Goal: Task Accomplishment & Management: Complete application form

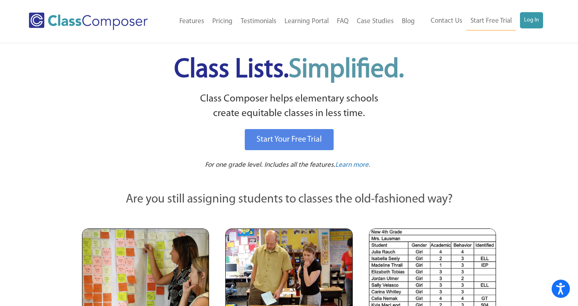
click at [252, 60] on span "Class Lists. Simplified." at bounding box center [289, 70] width 230 height 26
click at [526, 17] on link "Log In" at bounding box center [531, 20] width 23 height 16
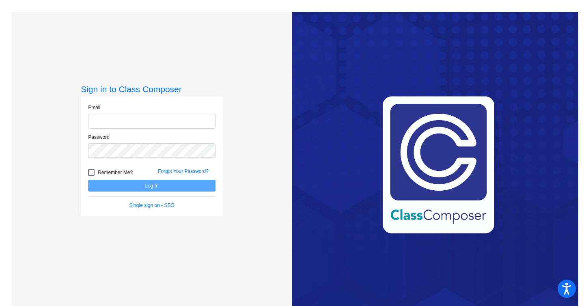
type input "norciaj@hudson.k12.oh.us"
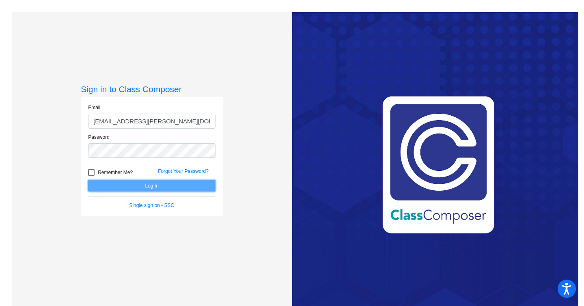
click at [143, 185] on button "Log In" at bounding box center [151, 186] width 127 height 12
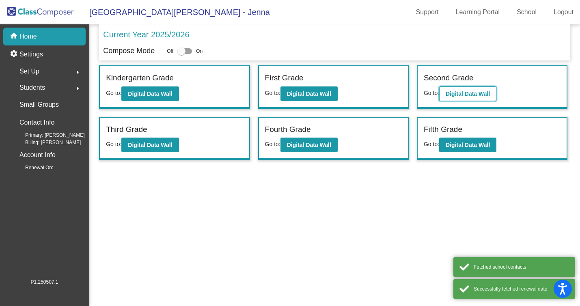
click at [475, 95] on b "Digital Data Wall" at bounding box center [468, 93] width 44 height 6
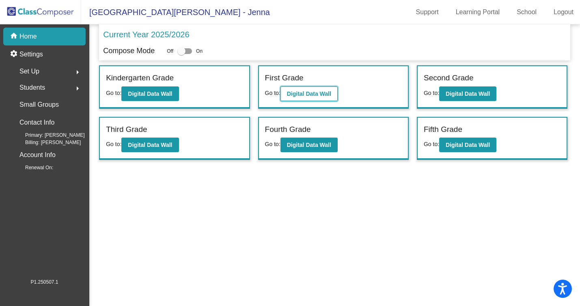
click at [307, 96] on b "Digital Data Wall" at bounding box center [309, 93] width 44 height 6
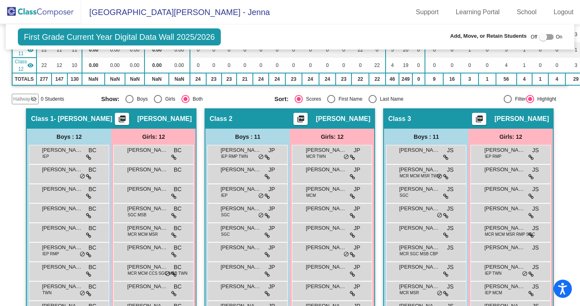
scroll to position [243, 0]
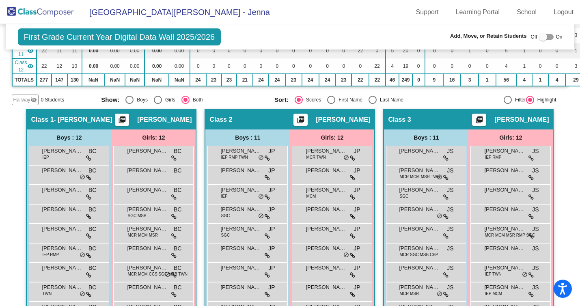
click at [539, 37] on div at bounding box center [543, 37] width 8 height 8
checkbox input "true"
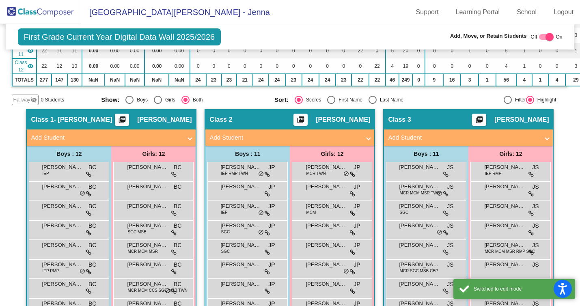
click at [15, 100] on span "Hallway" at bounding box center [21, 99] width 17 height 7
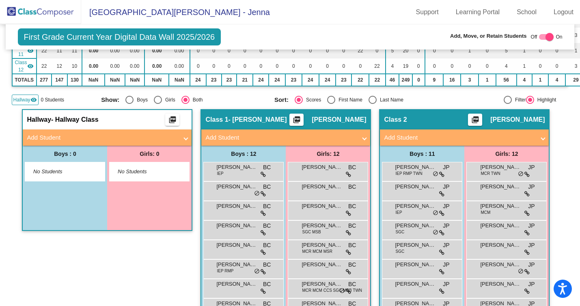
click at [184, 139] on span at bounding box center [185, 137] width 3 height 9
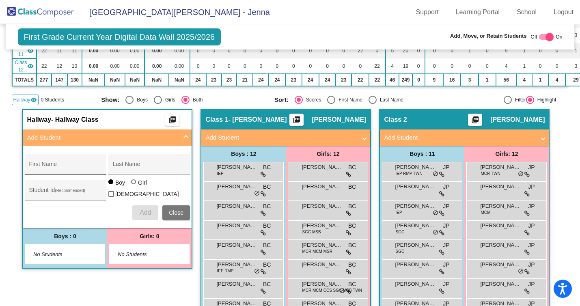
click at [72, 171] on div "First Name" at bounding box center [65, 166] width 73 height 17
type input "Lila"
click at [137, 163] on div "Last Name" at bounding box center [148, 166] width 73 height 17
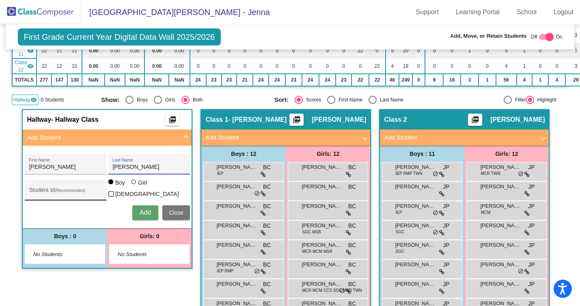
type input "Moffit"
click at [55, 191] on input "Student Id (Recommended)" at bounding box center [65, 193] width 73 height 6
type input "30157"
click at [132, 184] on div at bounding box center [133, 181] width 5 height 5
click at [134, 186] on input "Girl" at bounding box center [134, 186] width 0 height 0
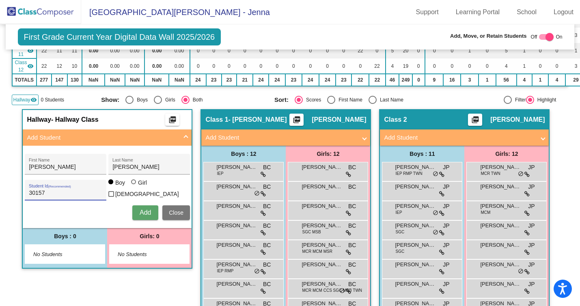
radio input "true"
click at [151, 212] on button "Add" at bounding box center [145, 212] width 26 height 15
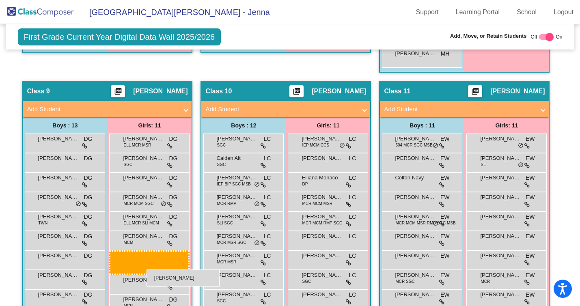
scroll to position [1229, 0]
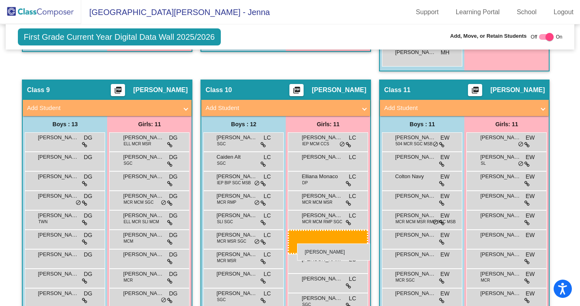
drag, startPoint x: 150, startPoint y: 227, endPoint x: 297, endPoint y: 243, distance: 147.8
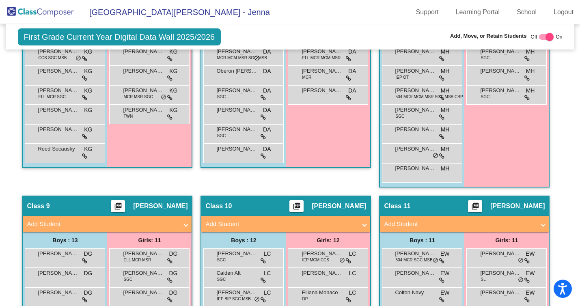
scroll to position [1061, 0]
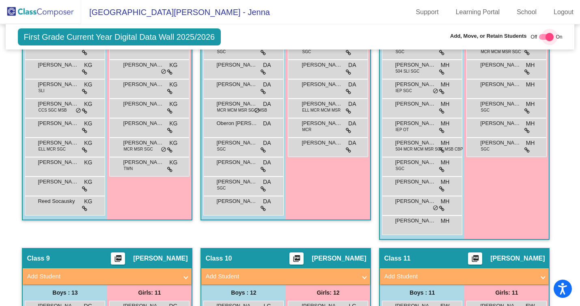
click at [545, 38] on div at bounding box center [549, 37] width 8 height 8
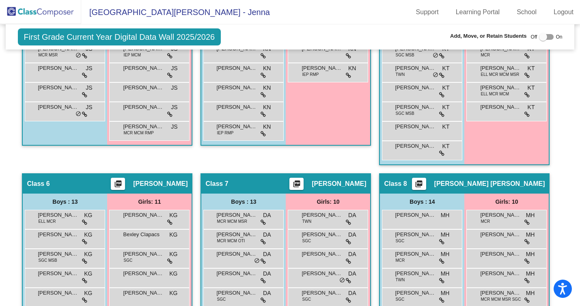
scroll to position [765, 0]
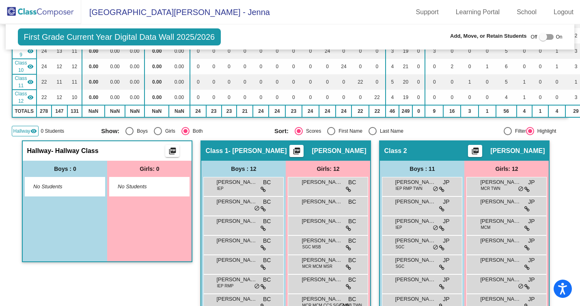
scroll to position [200, 0]
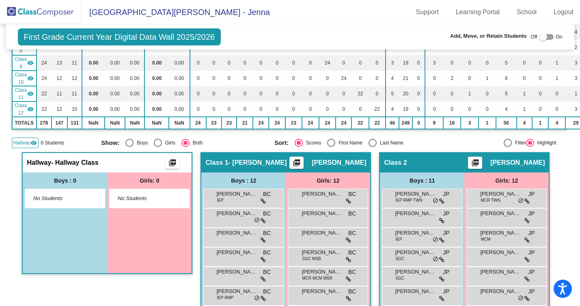
click at [24, 144] on span "Hallway" at bounding box center [21, 142] width 17 height 7
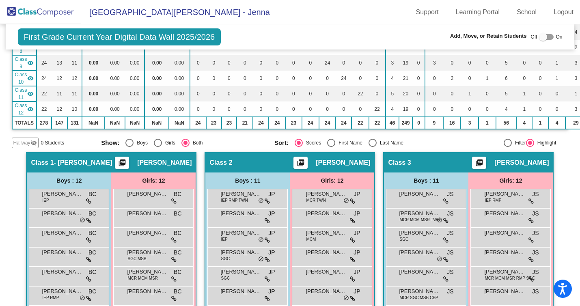
click at [25, 144] on span "Hallway" at bounding box center [21, 142] width 17 height 7
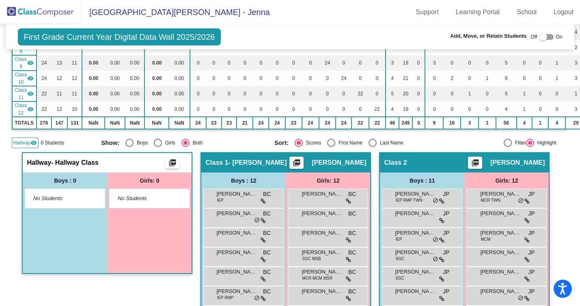
click at [541, 41] on div at bounding box center [543, 37] width 8 height 8
checkbox input "true"
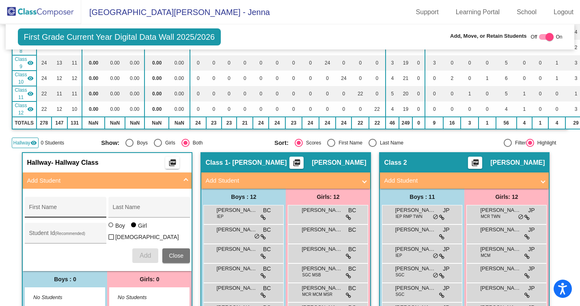
click at [86, 212] on input "First Name" at bounding box center [65, 210] width 73 height 6
type input "Liam"
click at [141, 205] on div "Last Name" at bounding box center [148, 209] width 73 height 17
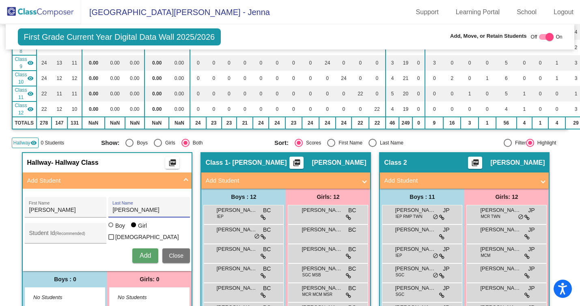
type input "Poulsen"
click at [45, 236] on input "Student Id (Recommended)" at bounding box center [65, 236] width 73 height 6
type input "31847"
click at [110, 227] on div at bounding box center [110, 224] width 5 height 5
click at [111, 229] on input "Boy" at bounding box center [111, 229] width 0 height 0
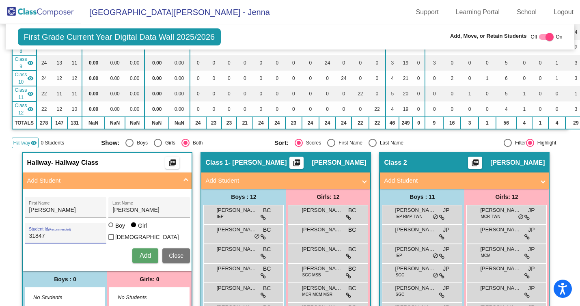
radio input "true"
click at [151, 259] on button "Add" at bounding box center [145, 255] width 26 height 15
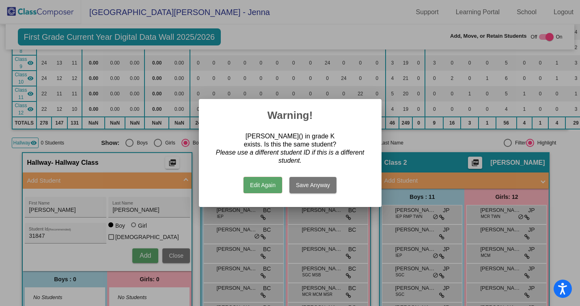
click at [266, 182] on button "Edit Again" at bounding box center [262, 185] width 39 height 16
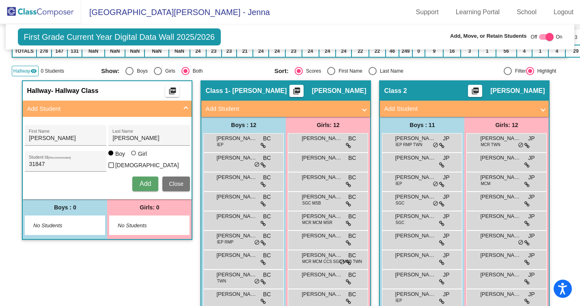
scroll to position [271, 0]
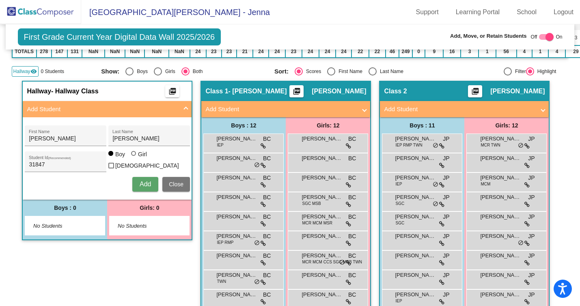
click at [69, 173] on div "Liam First Name Poulsen Last Name 31847 Student Id (Recommended) Boy Girl Non B…" at bounding box center [107, 158] width 173 height 74
click at [180, 182] on span "Close" at bounding box center [176, 184] width 15 height 6
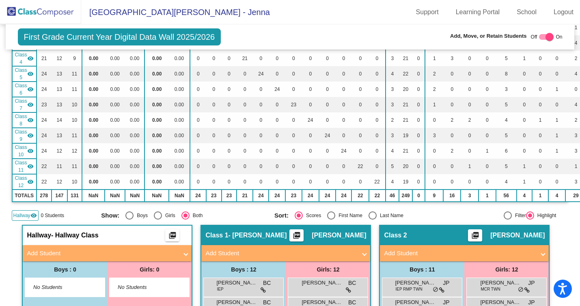
scroll to position [0, 0]
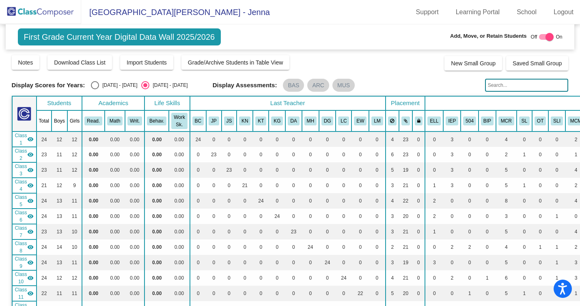
click at [50, 38] on span "First Grade Current Year Digital Data Wall 2025/2026" at bounding box center [119, 36] width 203 height 17
click at [40, 37] on span "First Grade Current Year Digital Data Wall 2025/2026" at bounding box center [119, 36] width 203 height 17
click at [39, 9] on img at bounding box center [40, 12] width 81 height 24
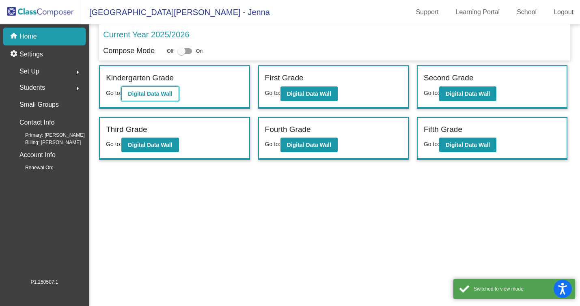
click at [144, 92] on b "Digital Data Wall" at bounding box center [150, 93] width 44 height 6
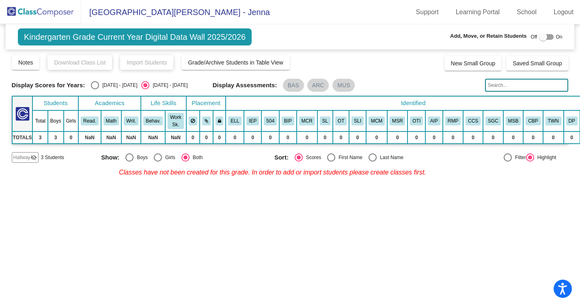
click at [25, 158] on span "Hallway" at bounding box center [21, 157] width 17 height 7
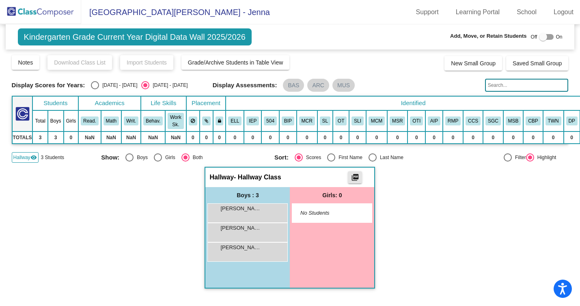
click at [351, 181] on mat-icon "picture_as_pdf" at bounding box center [355, 178] width 10 height 11
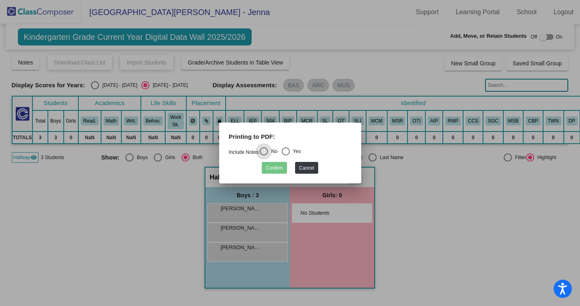
click at [399, 234] on div at bounding box center [290, 153] width 580 height 306
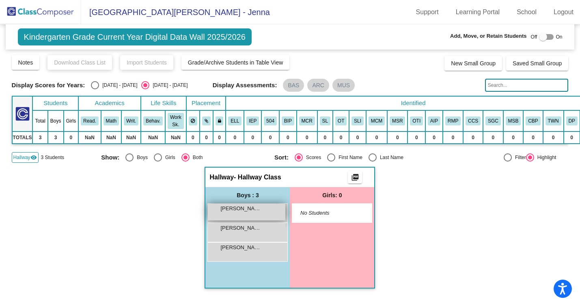
click at [238, 211] on span "Alexander Tudor Zakotnik" at bounding box center [240, 209] width 41 height 8
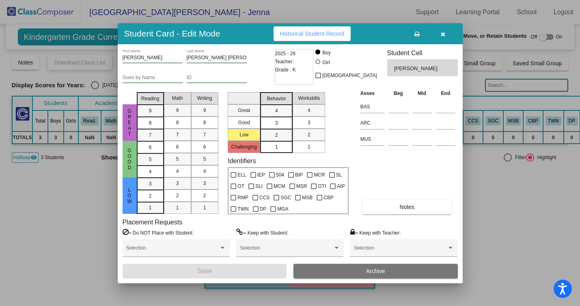
click at [445, 35] on icon "button" at bounding box center [443, 34] width 4 height 6
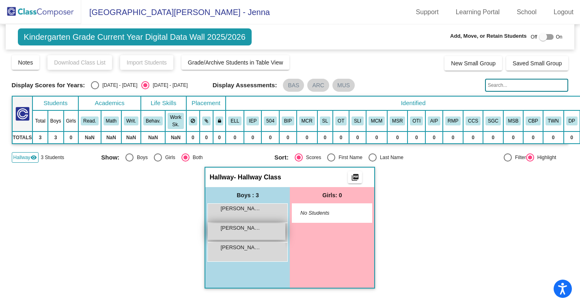
click at [257, 234] on div "Liam Poulsen lock do_not_disturb_alt" at bounding box center [247, 231] width 78 height 17
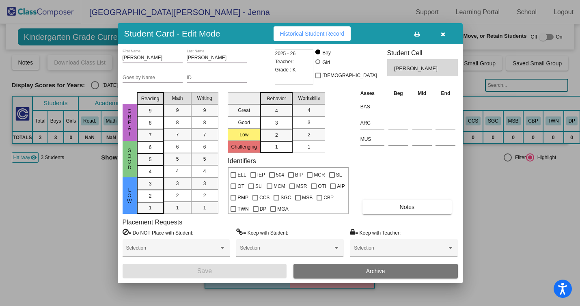
click at [385, 274] on button "Archive" at bounding box center [375, 271] width 164 height 15
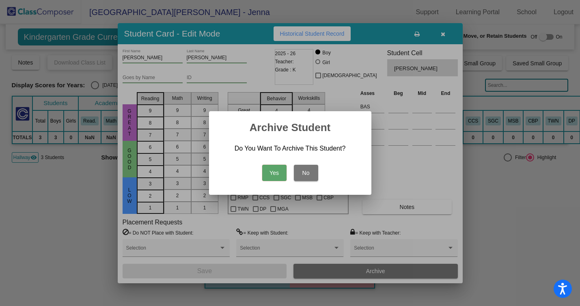
click at [274, 169] on button "Yes" at bounding box center [274, 173] width 24 height 16
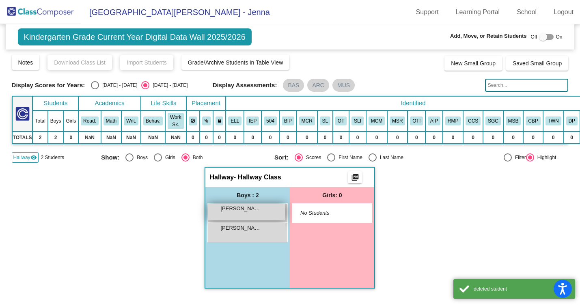
click at [249, 213] on div "Alexander Tudor Zakotnik lock do_not_disturb_alt" at bounding box center [247, 212] width 78 height 17
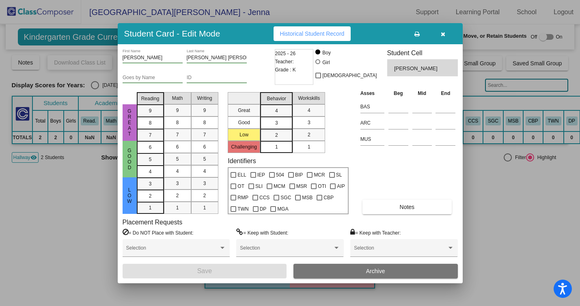
click at [369, 281] on div "Alexander First Name Tudor Zakotnik Last Name Goes by Name ID 2025 - 26 Teacher…" at bounding box center [290, 163] width 345 height 239
click at [369, 273] on span "Archive" at bounding box center [375, 271] width 19 height 6
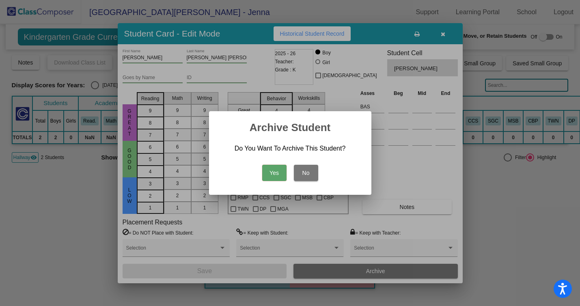
click at [269, 169] on button "Yes" at bounding box center [274, 173] width 24 height 16
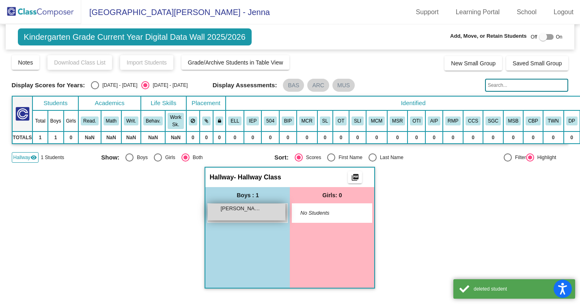
click at [243, 209] on span "Travis Witte" at bounding box center [240, 209] width 41 height 8
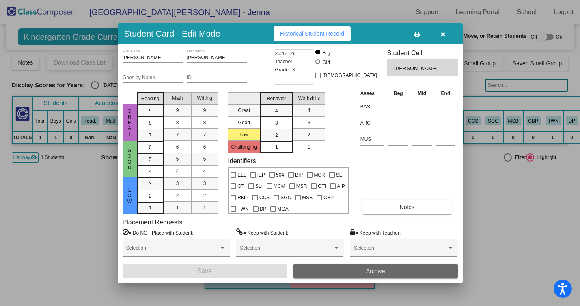
click at [359, 269] on button "Archive" at bounding box center [375, 271] width 164 height 15
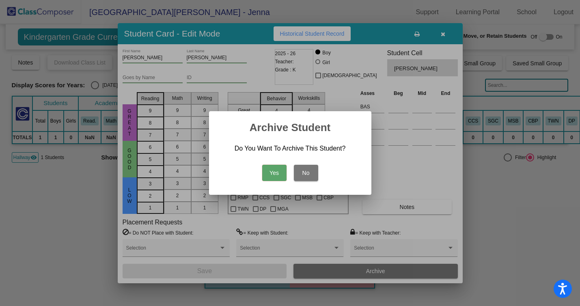
click at [269, 173] on button "Yes" at bounding box center [274, 173] width 24 height 16
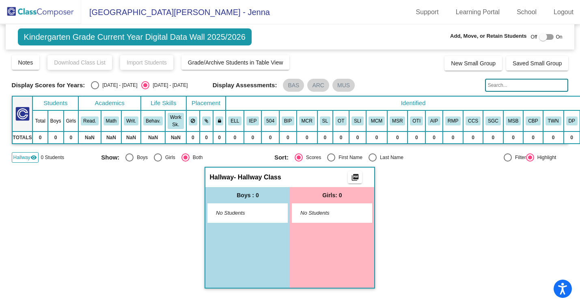
click at [45, 13] on img at bounding box center [40, 12] width 81 height 24
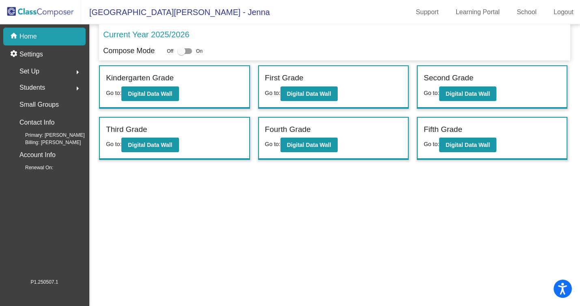
click at [62, 85] on div "Students arrow_right" at bounding box center [47, 88] width 78 height 16
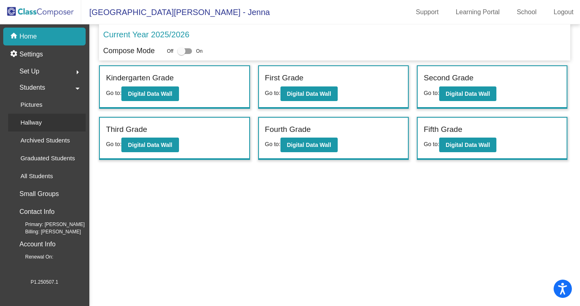
click at [39, 127] on p "Hallway" at bounding box center [31, 123] width 22 height 10
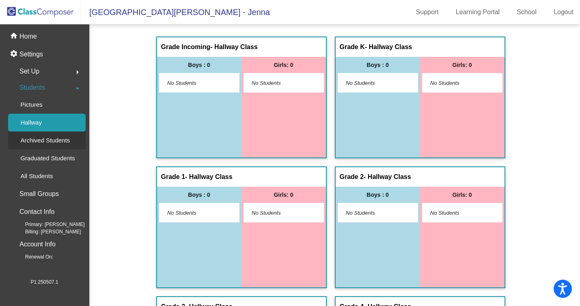
click at [59, 144] on p "Archived Students" at bounding box center [45, 141] width 50 height 10
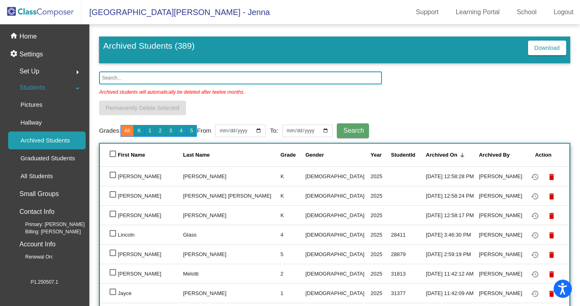
click at [115, 175] on div at bounding box center [113, 175] width 6 height 6
click at [113, 178] on input "select row 2" at bounding box center [112, 178] width 0 height 0
checkbox input "true"
click at [116, 197] on td at bounding box center [109, 195] width 18 height 19
click at [112, 196] on div at bounding box center [113, 194] width 6 height 6
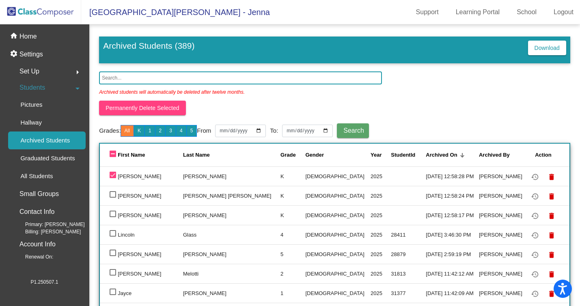
click at [112, 198] on input "select row 3" at bounding box center [112, 198] width 0 height 0
checkbox input "true"
click at [112, 213] on div at bounding box center [113, 214] width 6 height 6
click at [112, 217] on input "select row 4" at bounding box center [112, 217] width 0 height 0
checkbox input "true"
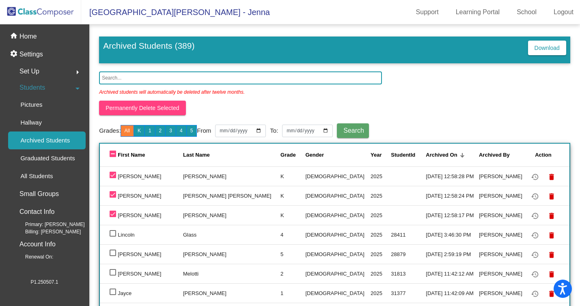
click at [150, 110] on span "Permanently Delete Selected" at bounding box center [142, 108] width 73 height 6
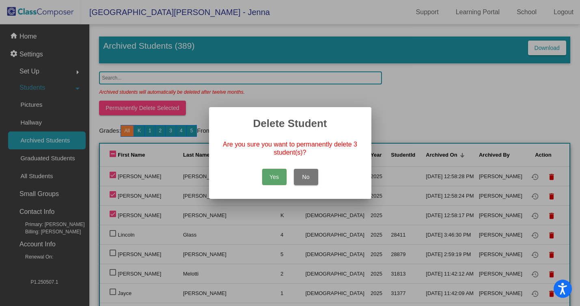
click at [274, 178] on button "Yes" at bounding box center [274, 177] width 24 height 16
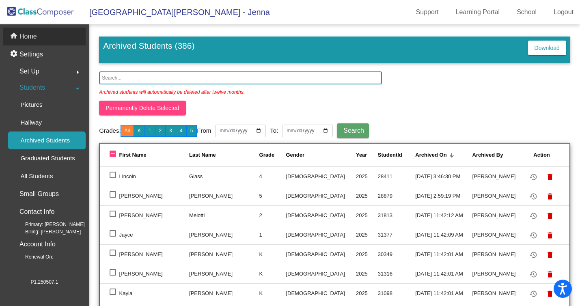
click at [31, 39] on p "Home" at bounding box center [27, 37] width 17 height 10
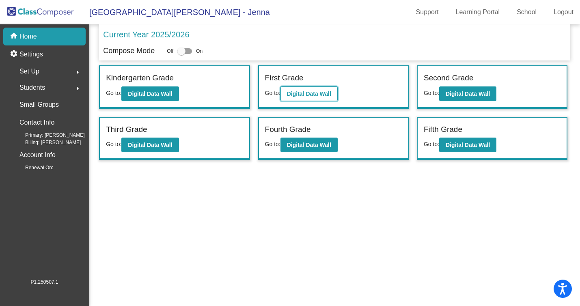
click at [306, 95] on b "Digital Data Wall" at bounding box center [309, 93] width 44 height 6
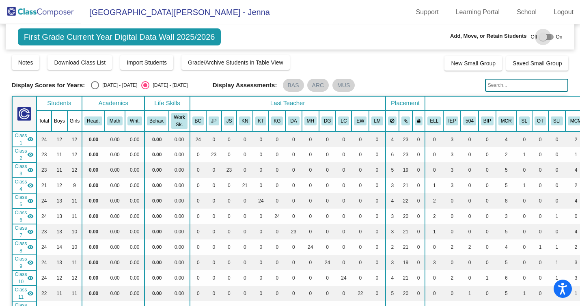
click at [540, 37] on div at bounding box center [543, 37] width 8 height 8
checkbox input "true"
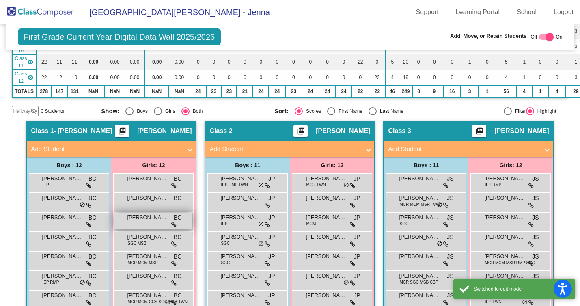
scroll to position [228, 0]
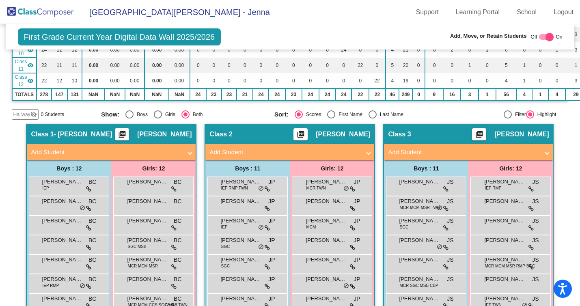
click at [27, 112] on span "Hallway" at bounding box center [21, 114] width 17 height 7
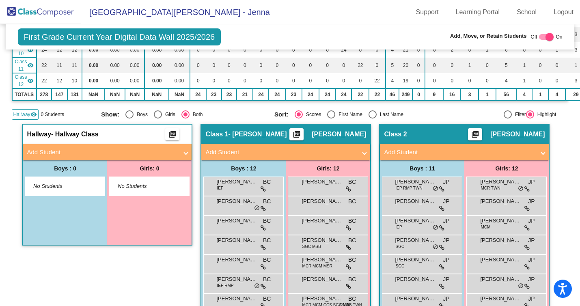
click at [185, 155] on span at bounding box center [185, 152] width 3 height 9
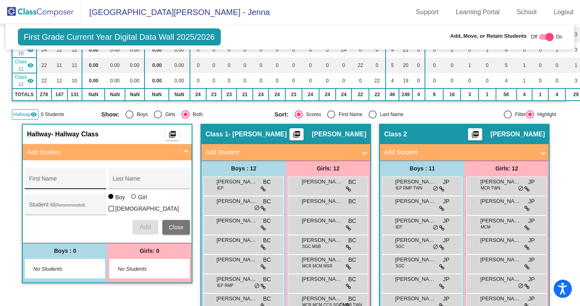
click at [67, 183] on input "First Name" at bounding box center [65, 182] width 73 height 6
type input "Liam"
click at [142, 174] on div "Last Name" at bounding box center [148, 181] width 73 height 17
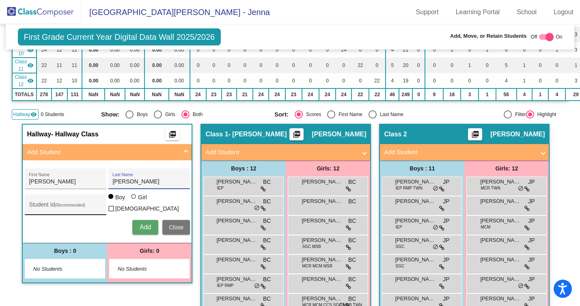
type input "Poulsen"
click at [54, 205] on input "Student Id (Recommended)" at bounding box center [65, 208] width 73 height 6
click at [38, 211] on div "Student Id (Recommended)" at bounding box center [65, 206] width 73 height 17
click at [31, 210] on input "Student Id (Recommended)" at bounding box center [65, 208] width 73 height 6
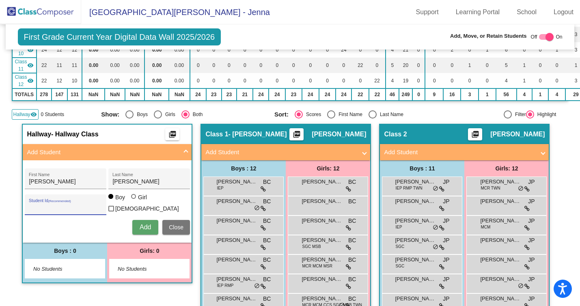
paste input "31847"
type input "31847"
click at [140, 228] on span "Add" at bounding box center [145, 227] width 11 height 7
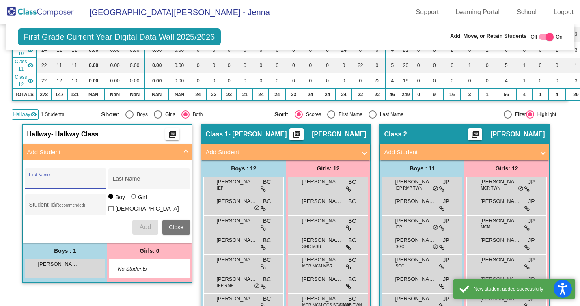
click at [66, 180] on input "First Name" at bounding box center [65, 182] width 73 height 6
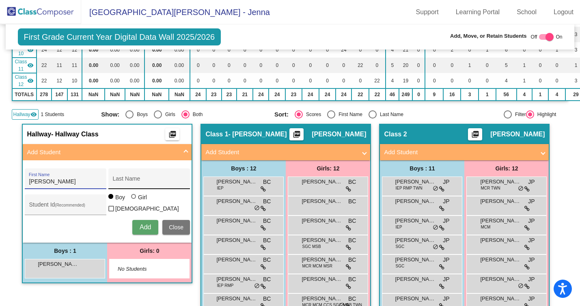
type input "Travis"
click at [123, 179] on input "Last Name" at bounding box center [148, 182] width 73 height 6
type input "Witte"
click at [144, 225] on span "Add" at bounding box center [145, 227] width 11 height 7
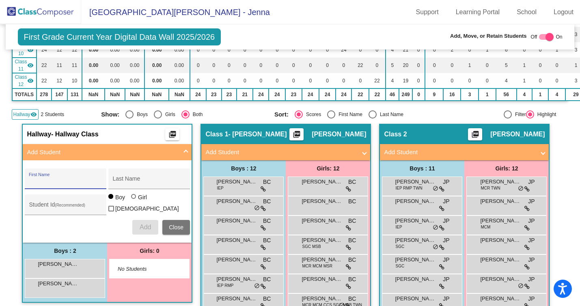
paste input "31852 Alexander Tudor Zakotnik"
drag, startPoint x: 62, startPoint y: 182, endPoint x: 112, endPoint y: 184, distance: 49.1
click at [112, 184] on div "31852 Alexander Tudor Zakotnik First Name Last Name" at bounding box center [107, 178] width 165 height 21
type input "31852 Alexander Tudor Zakotnik"
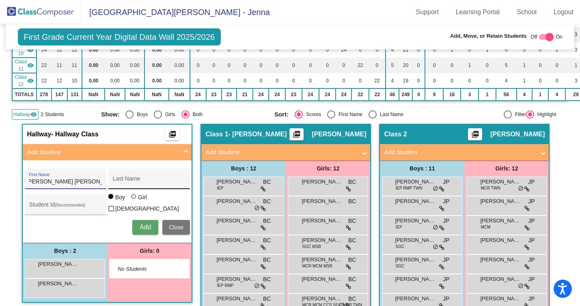
click at [119, 183] on input "Last Name" at bounding box center [148, 182] width 73 height 6
paste input "Tudor Zakotnik"
type input "Tudor Zakotnik"
click at [78, 183] on input "31852 Alexander Tudor Zakotnik" at bounding box center [65, 182] width 73 height 6
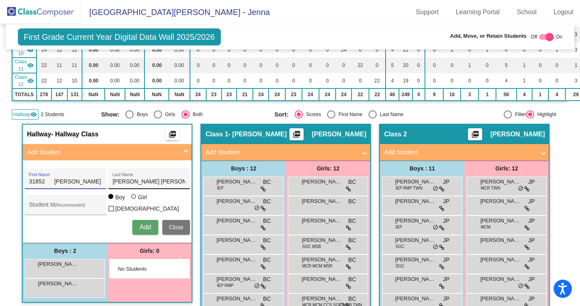
scroll to position [0, 28]
drag, startPoint x: 78, startPoint y: 183, endPoint x: 168, endPoint y: 181, distance: 89.3
click at [168, 181] on div "31852 Alexander Tudor Zakotnik First Name Tudor Zakotnik Last Name" at bounding box center [107, 178] width 165 height 21
click at [52, 183] on input "31852 Alexander" at bounding box center [65, 182] width 73 height 6
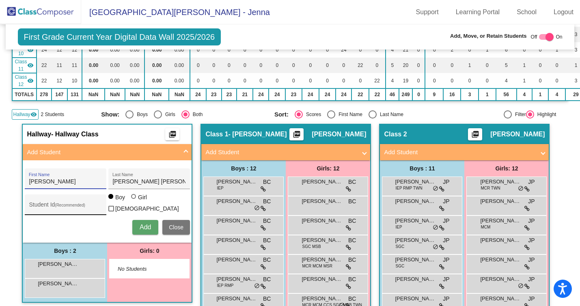
type input "Alexander"
click at [45, 207] on input "Student Id (Recommended)" at bounding box center [65, 208] width 73 height 6
type input "31852"
click at [140, 226] on span "Add" at bounding box center [145, 227] width 11 height 7
